Goal: Information Seeking & Learning: Learn about a topic

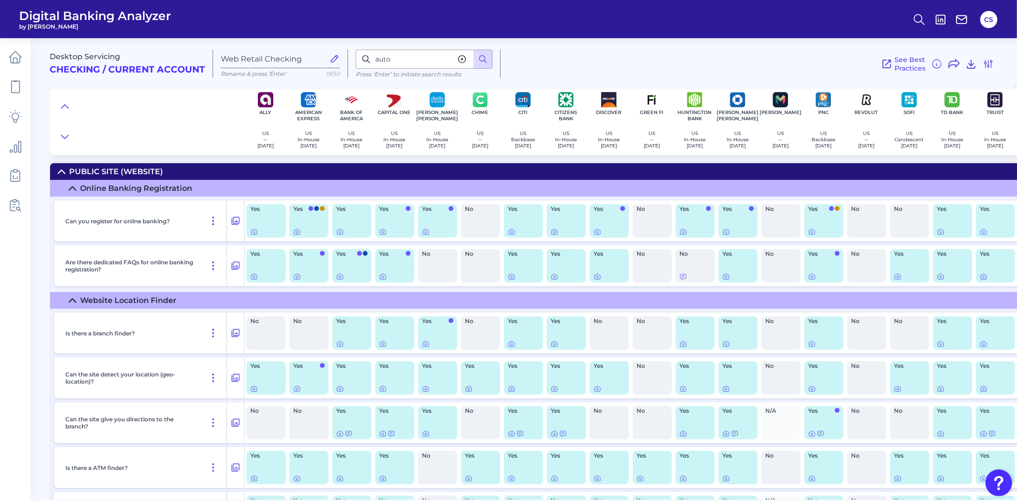
scroll to position [12989, 169]
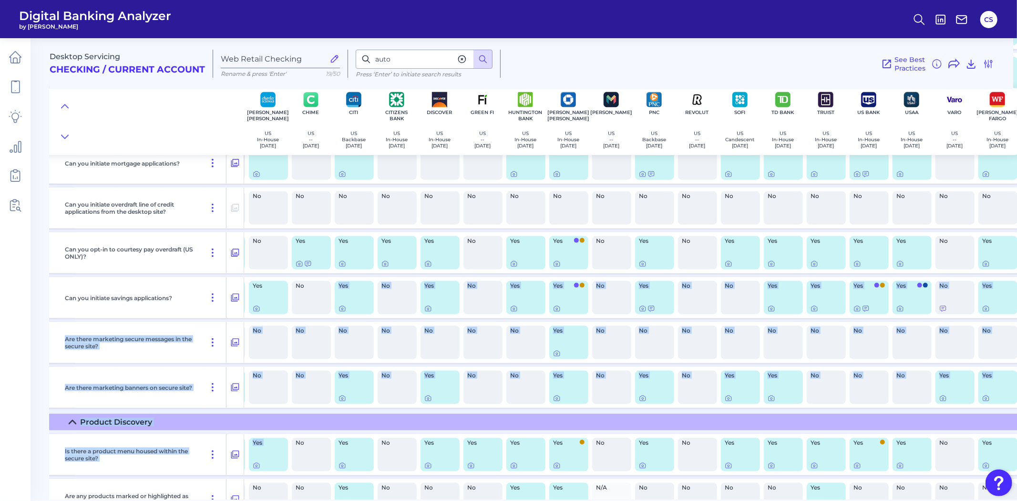
drag, startPoint x: 318, startPoint y: 494, endPoint x: 283, endPoint y: 498, distance: 35.1
click at [283, 498] on div "Desktop Servicing Checking / Current Account Web Retail Checking Rename & press…" at bounding box center [534, 265] width 968 height 468
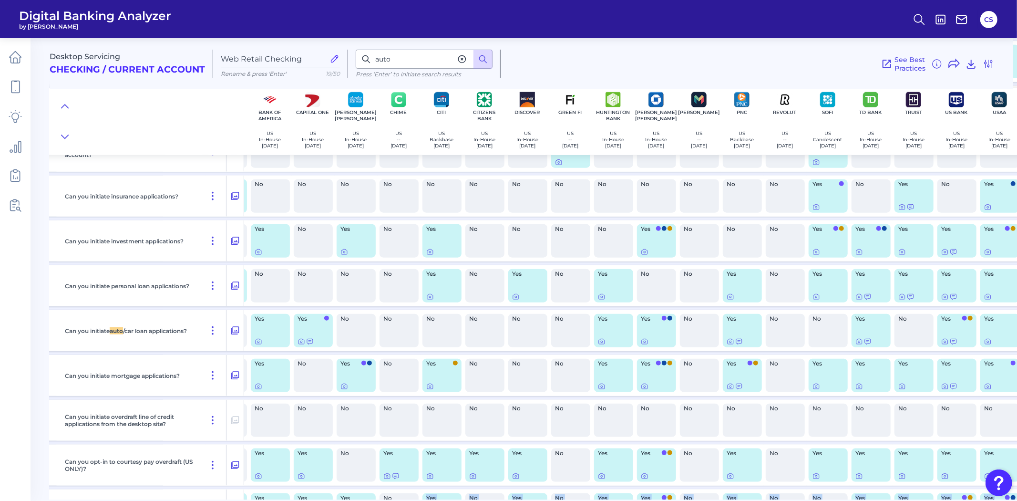
scroll to position [12972, 72]
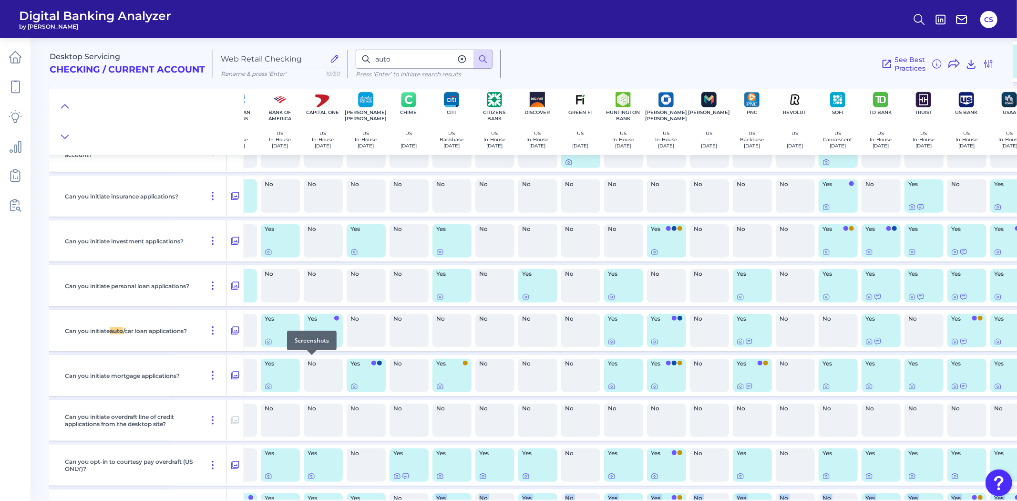
click at [309, 345] on icon at bounding box center [312, 342] width 8 height 8
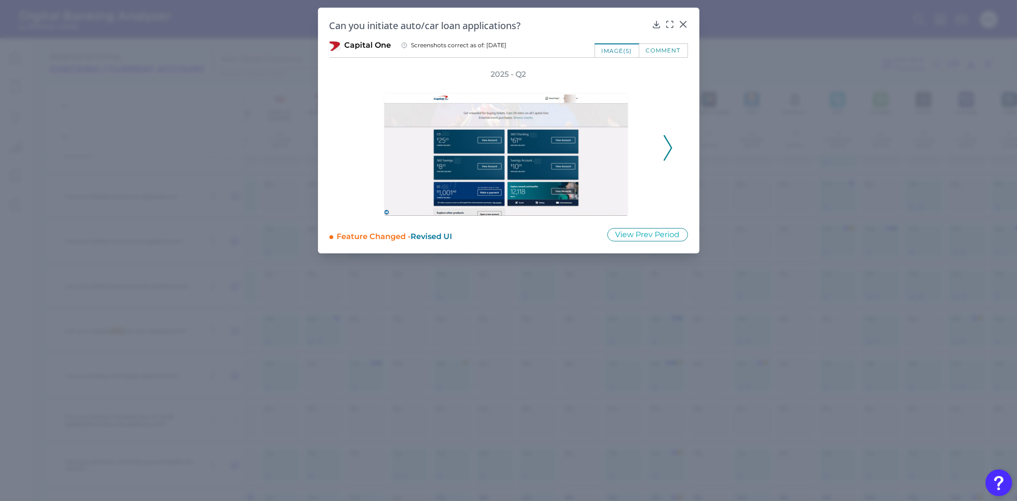
click at [674, 149] on div "2025 - Q2" at bounding box center [509, 142] width 359 height 147
click at [671, 150] on icon at bounding box center [668, 148] width 9 height 26
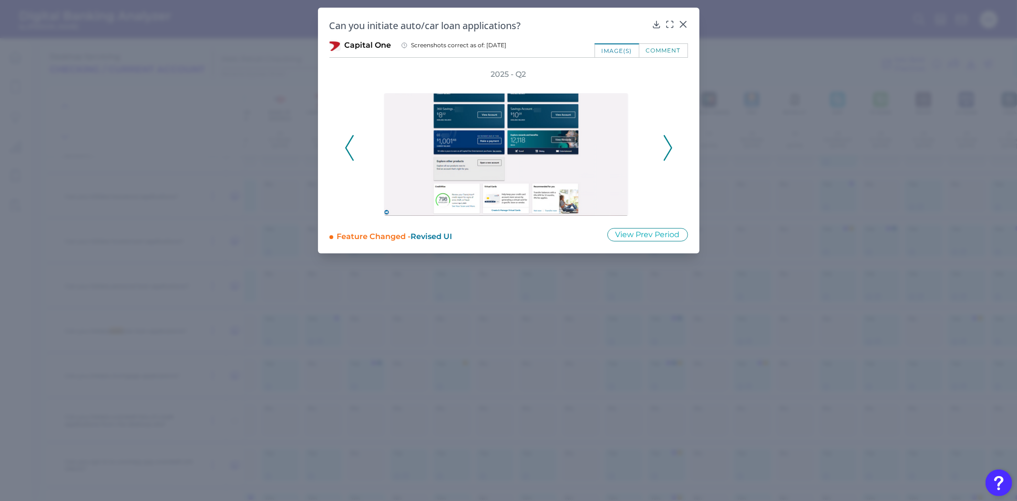
click at [671, 150] on icon at bounding box center [668, 148] width 9 height 26
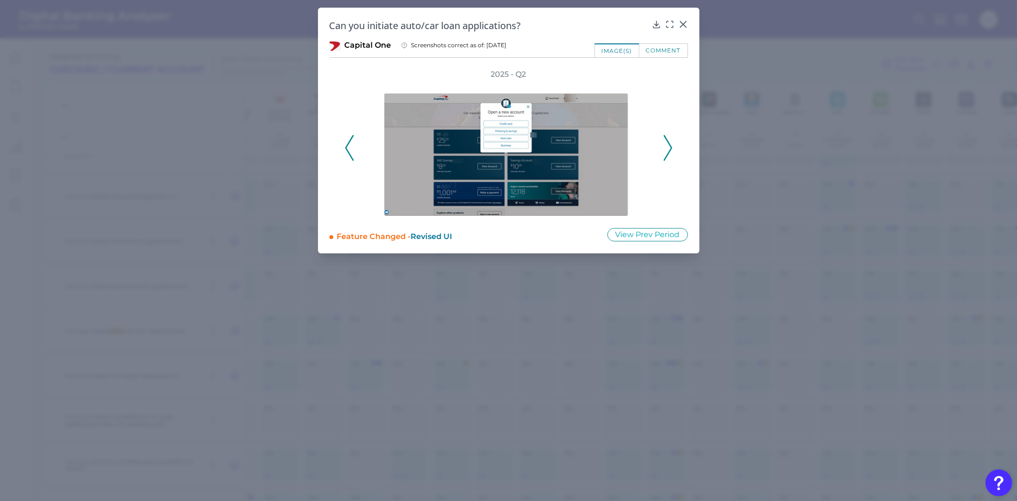
click at [671, 150] on icon at bounding box center [668, 148] width 9 height 26
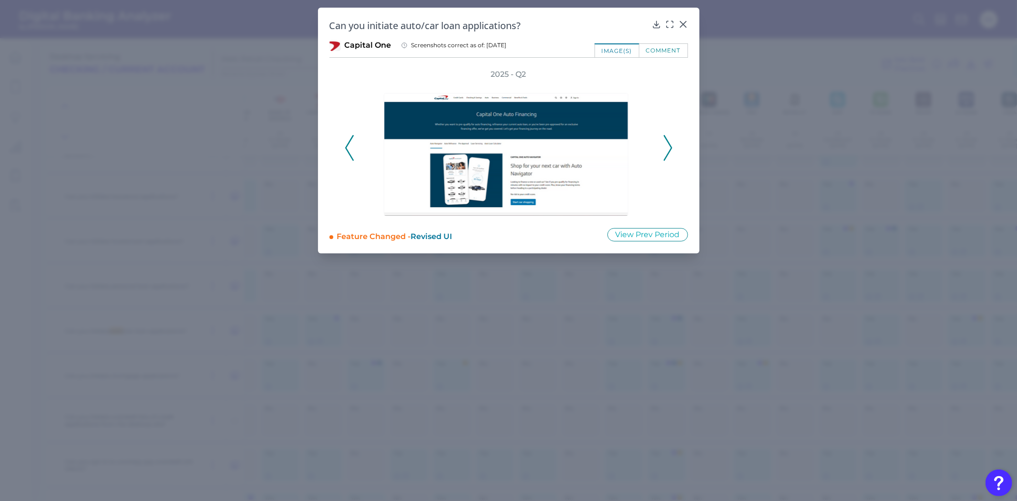
click at [671, 150] on icon at bounding box center [668, 148] width 9 height 26
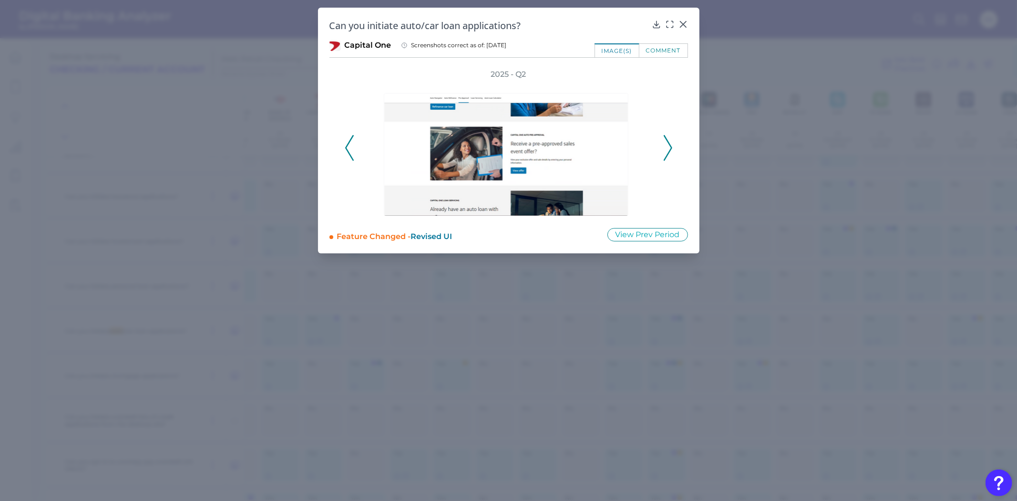
click at [671, 150] on icon at bounding box center [668, 148] width 9 height 26
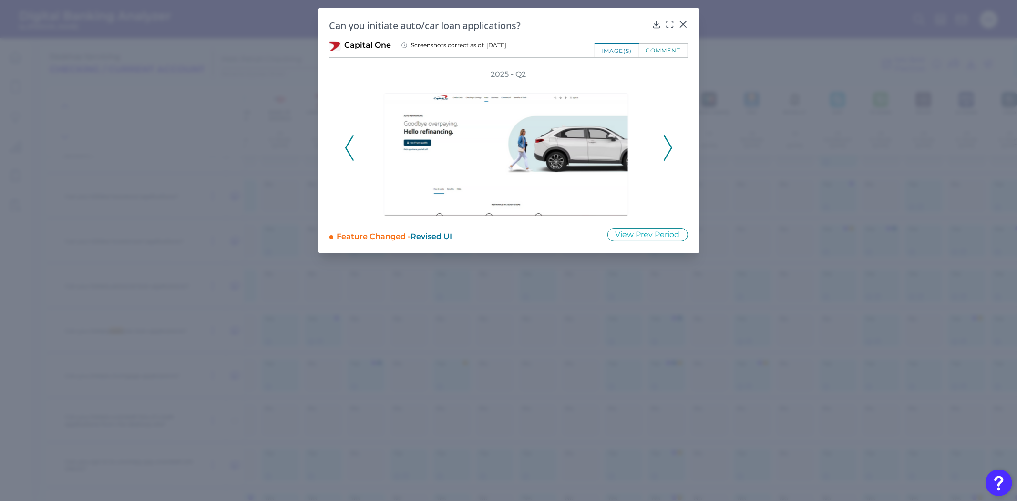
click at [671, 150] on icon at bounding box center [668, 148] width 9 height 26
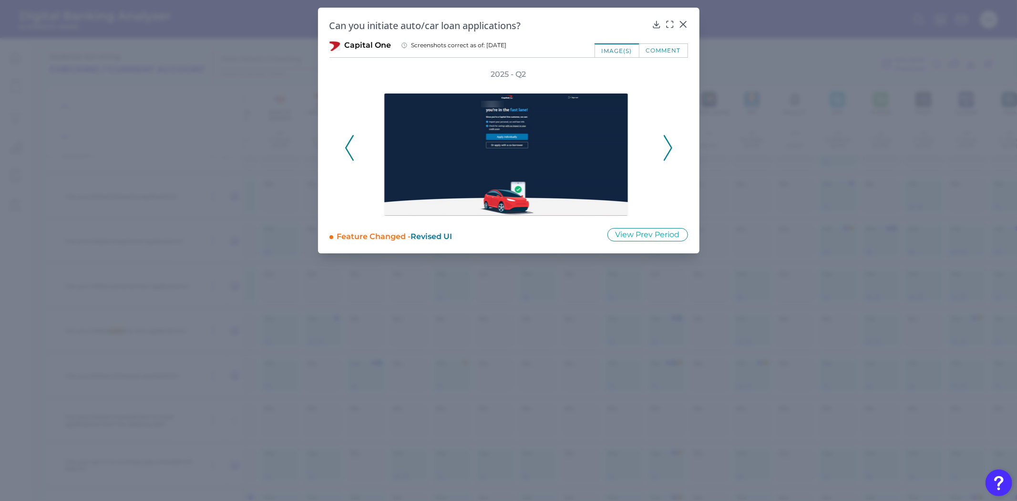
click at [671, 150] on icon at bounding box center [668, 148] width 9 height 26
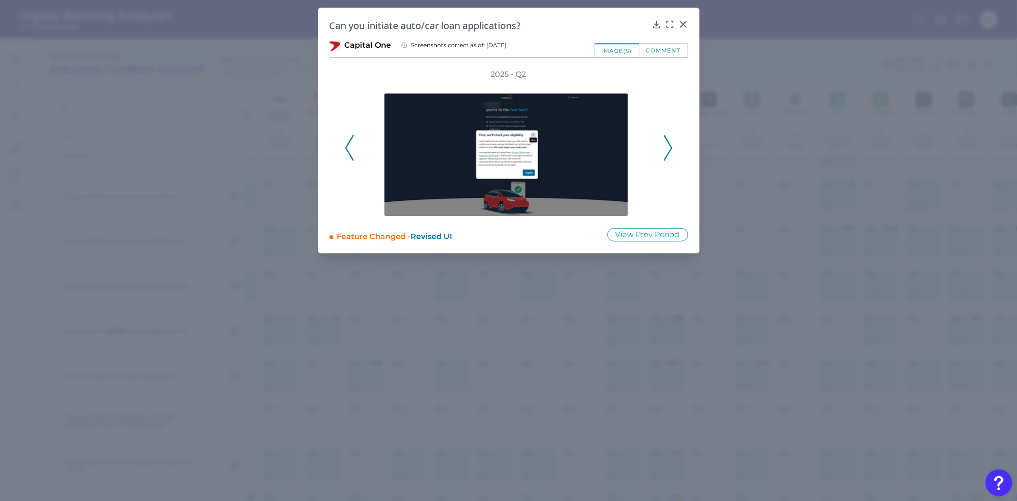
click at [671, 150] on icon at bounding box center [668, 148] width 9 height 26
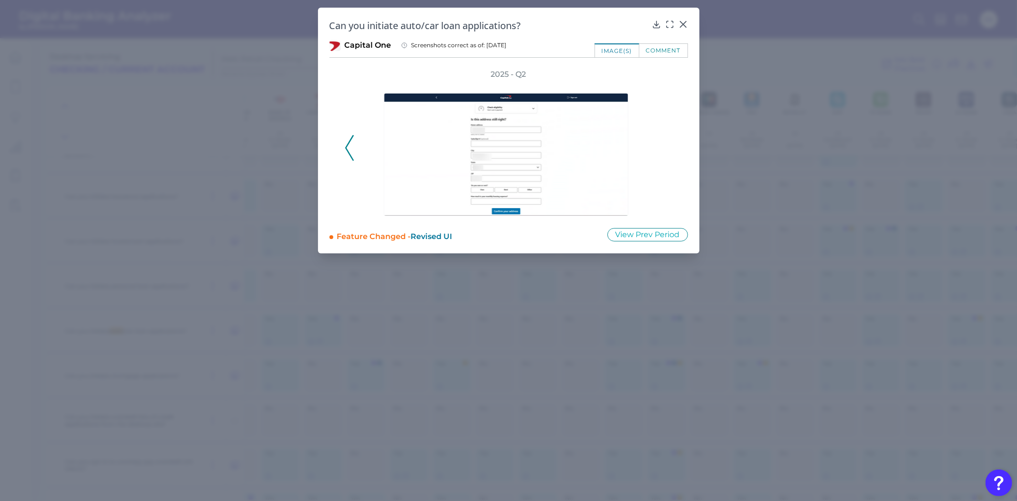
click at [671, 150] on div "2025 - Q2" at bounding box center [509, 142] width 328 height 147
click at [683, 24] on icon at bounding box center [683, 24] width 6 height 6
